Goal: Information Seeking & Learning: Learn about a topic

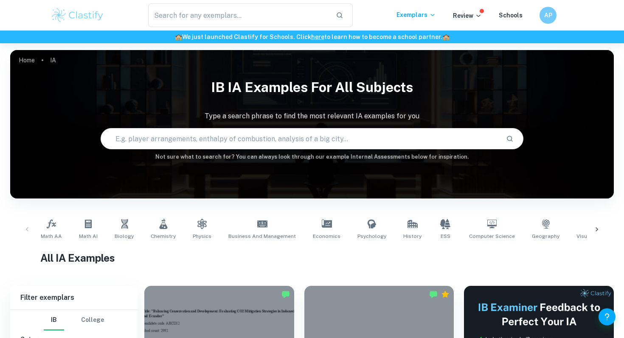
scroll to position [68, 0]
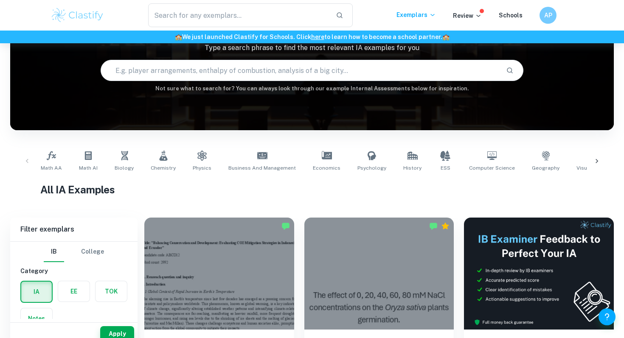
click at [430, 14] on p "Exemplars" at bounding box center [416, 14] width 39 height 9
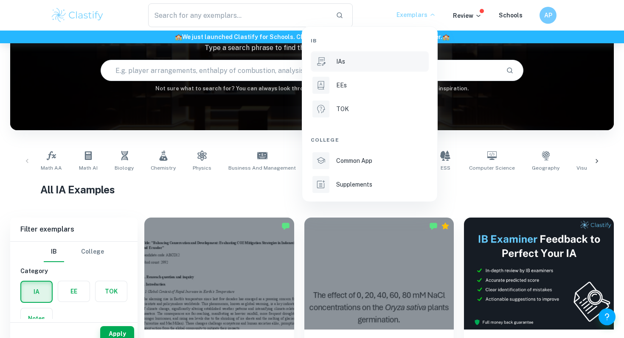
click at [356, 70] on li "IAs" at bounding box center [370, 61] width 118 height 20
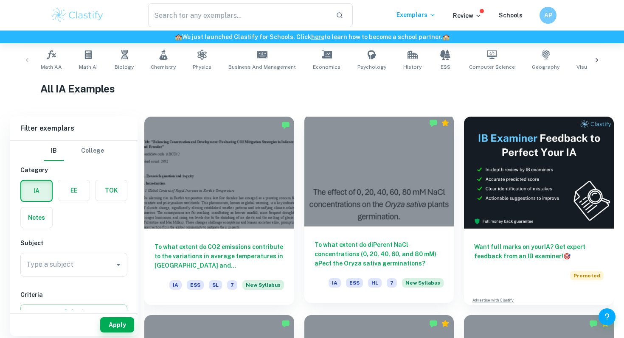
scroll to position [178, 0]
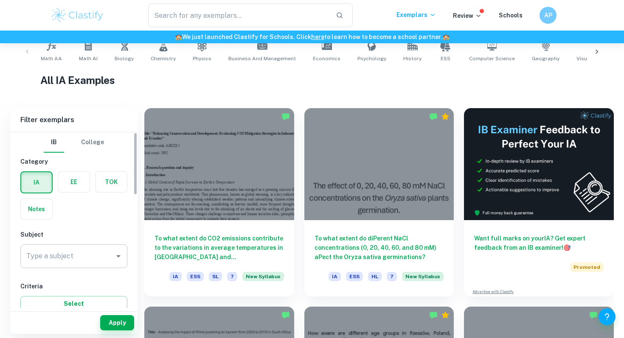
click at [94, 257] on input "Type a subject" at bounding box center [67, 256] width 87 height 16
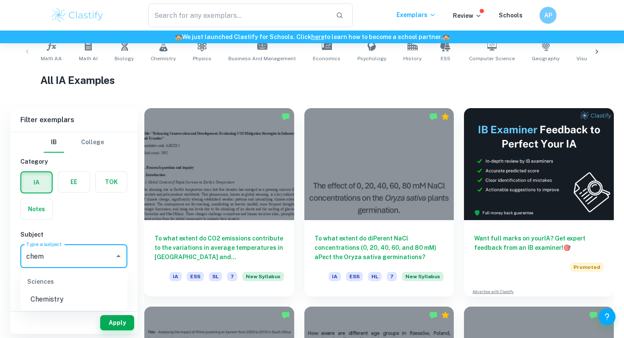
click at [41, 300] on li "Chemistry" at bounding box center [73, 299] width 107 height 15
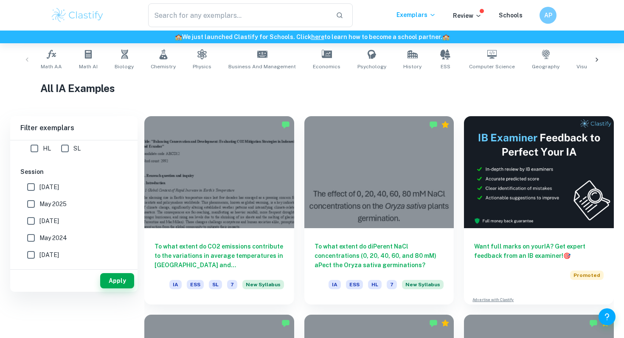
scroll to position [125, 0]
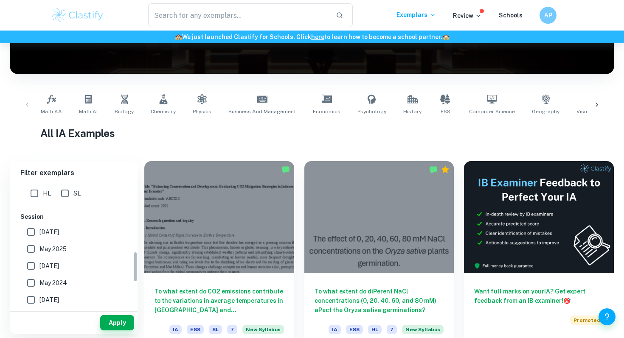
type input "Chemistry"
click at [36, 186] on input "HL" at bounding box center [34, 193] width 17 height 17
checkbox input "true"
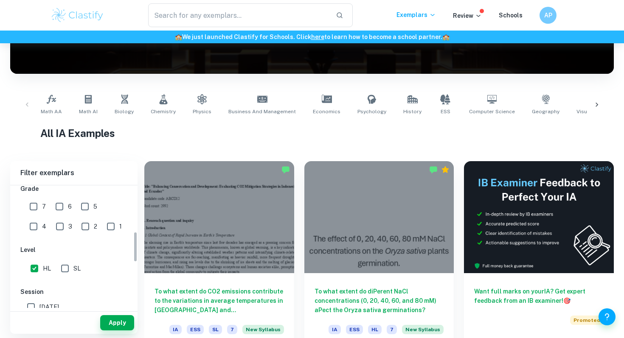
scroll to position [166, 0]
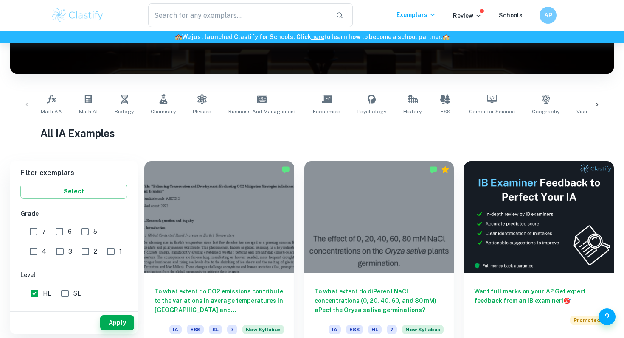
click at [37, 234] on input "7" at bounding box center [33, 231] width 17 height 17
checkbox input "true"
click at [109, 325] on button "Apply" at bounding box center [117, 322] width 34 height 15
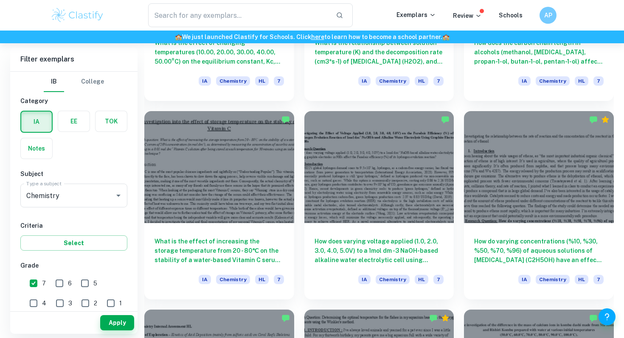
scroll to position [971, 0]
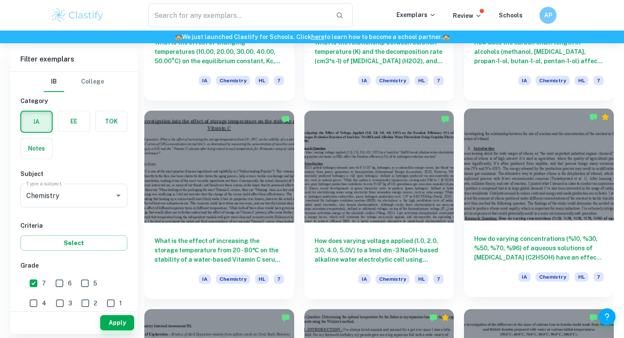
click at [575, 218] on div at bounding box center [539, 165] width 150 height 112
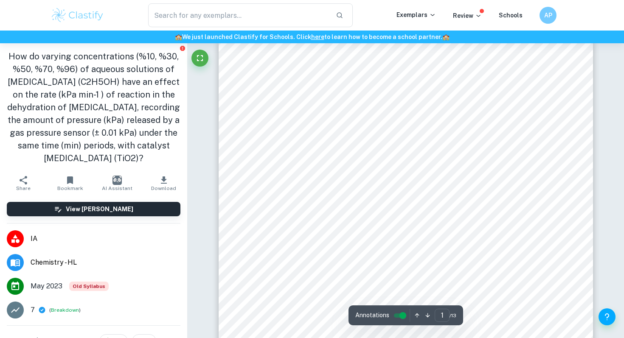
scroll to position [20, 0]
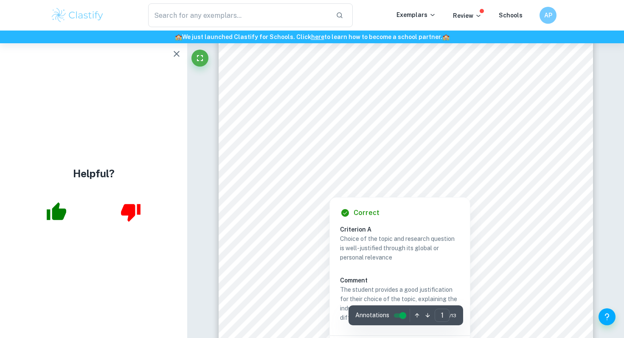
click at [175, 53] on icon "button" at bounding box center [177, 54] width 6 height 6
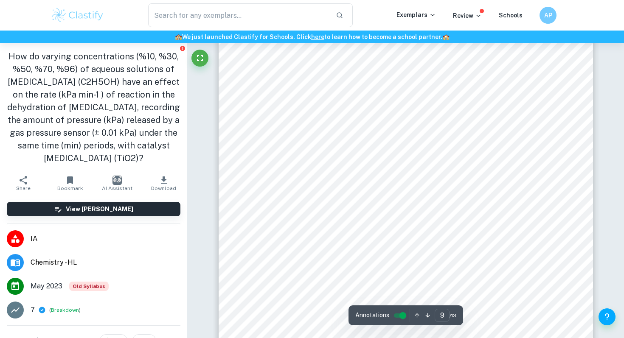
scroll to position [4505, 0]
drag, startPoint x: 291, startPoint y: 90, endPoint x: 320, endPoint y: 85, distance: 29.2
click at [322, 85] on div "9 Following these steps, the mean difference in pressure, standard deviation an…" at bounding box center [406, 140] width 374 height 529
click at [304, 87] on div "9 Following these steps, the mean difference in pressure, standard deviation an…" at bounding box center [406, 140] width 374 height 529
drag, startPoint x: 304, startPoint y: 87, endPoint x: 327, endPoint y: 85, distance: 22.6
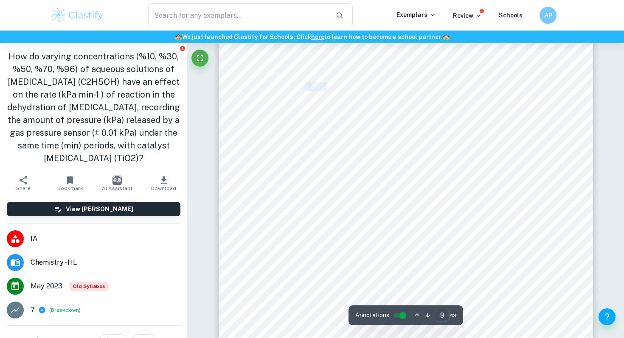
click at [327, 85] on div "9 Following these steps, the mean difference in pressure, standard deviation an…" at bounding box center [406, 140] width 374 height 529
copy div "x ± Δ x"
click at [314, 85] on span "± Δ" at bounding box center [316, 87] width 12 height 8
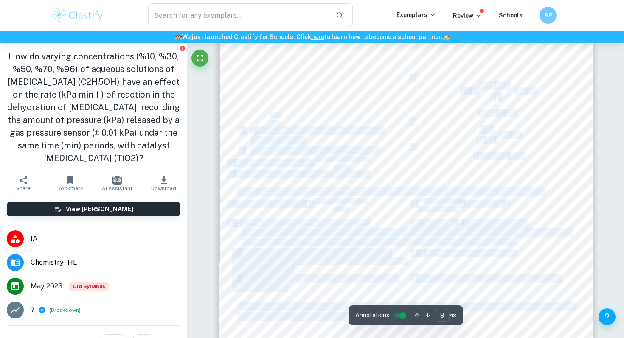
drag, startPoint x: 283, startPoint y: 118, endPoint x: 270, endPoint y: 118, distance: 13.2
click at [270, 118] on div "9 Following these steps, the mean difference in pressure, standard deviation an…" at bounding box center [406, 140] width 374 height 529
click at [277, 117] on span "2 x σ" at bounding box center [275, 115] width 12 height 5
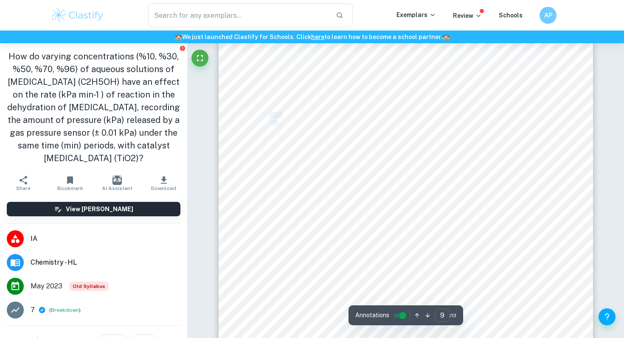
drag, startPoint x: 279, startPoint y: 122, endPoint x: 270, endPoint y: 116, distance: 10.7
click at [270, 116] on div "9 Following these steps, the mean difference in pressure, standard deviation an…" at bounding box center [406, 140] width 374 height 529
copy div "2 x σ √ N"
click at [276, 114] on span "2 x σ" at bounding box center [275, 115] width 12 height 5
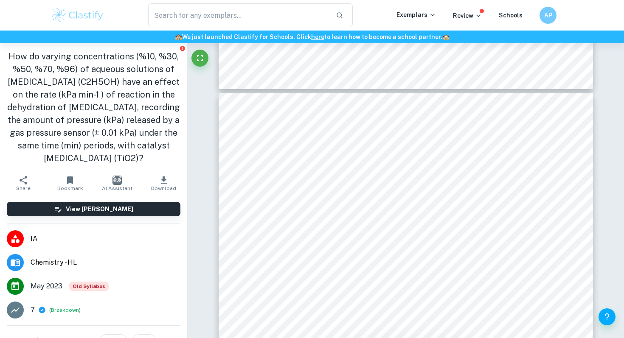
scroll to position [4820, 0]
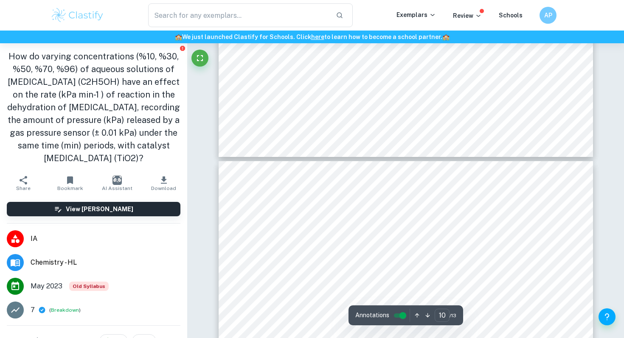
type input "9"
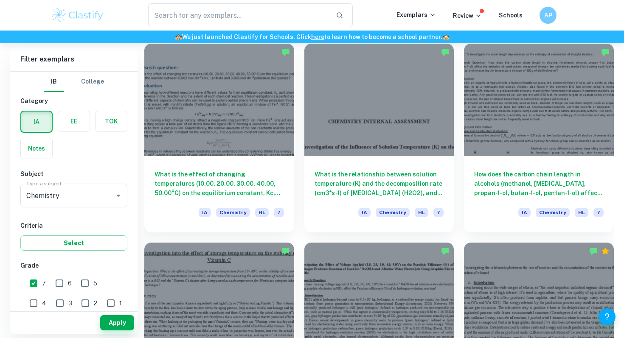
scroll to position [841, 0]
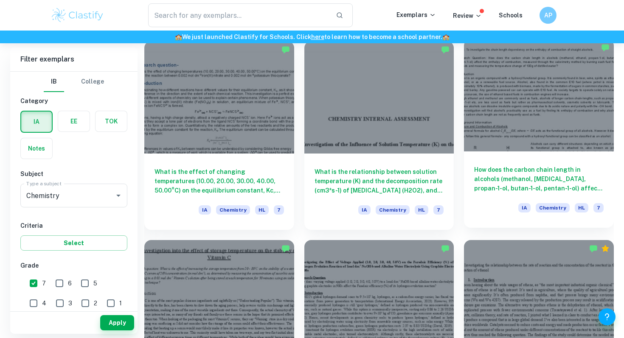
click at [549, 172] on h6 "How does the carbon chain length in alcohols (methanol, [MEDICAL_DATA], propan-…" at bounding box center [538, 179] width 129 height 28
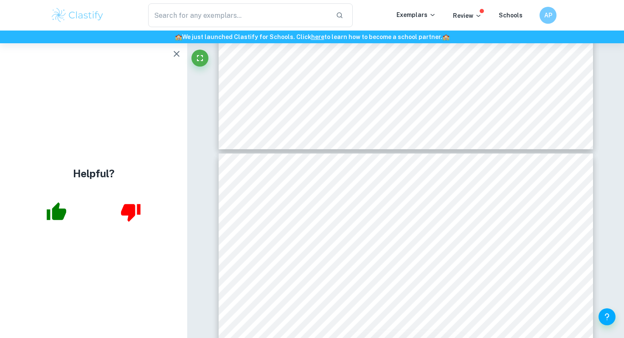
scroll to position [1266, 0]
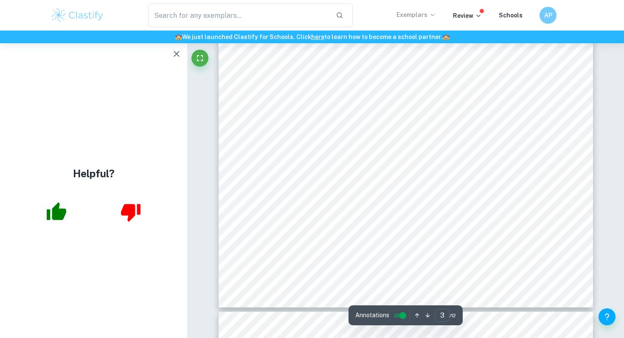
type input "8"
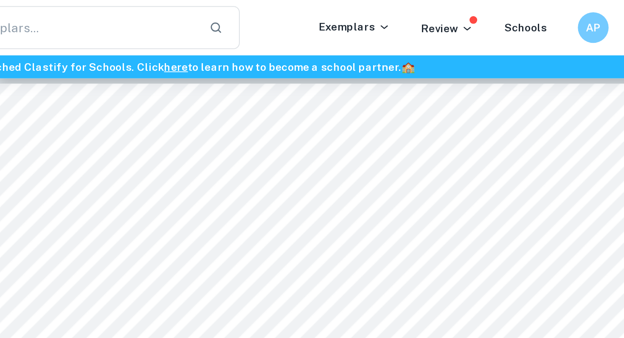
scroll to position [3473, 0]
